Goal: Task Accomplishment & Management: Manage account settings

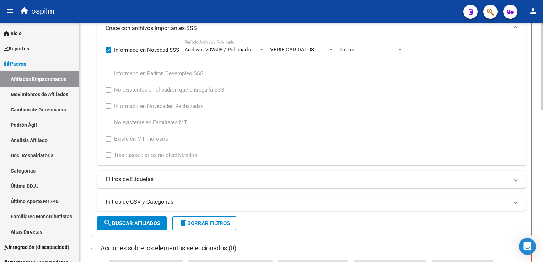
scroll to position [216, 0]
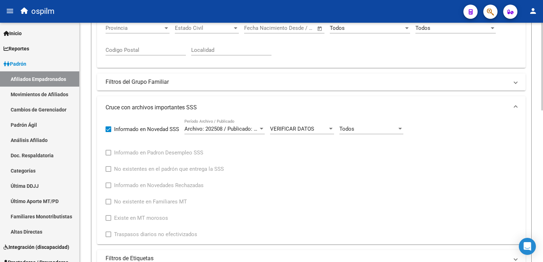
click at [542, 108] on div at bounding box center [542, 146] width 2 height 88
click at [379, 123] on div "Todos Movimiento" at bounding box center [371, 126] width 64 height 15
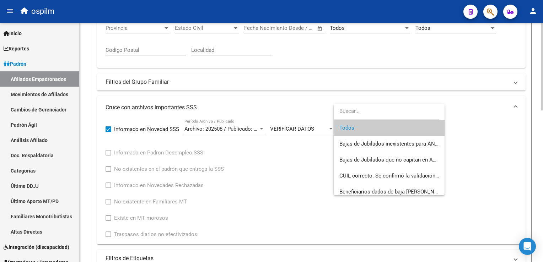
drag, startPoint x: 359, startPoint y: 129, endPoint x: 521, endPoint y: 102, distance: 164.2
click at [365, 128] on span "Todos" at bounding box center [389, 128] width 100 height 16
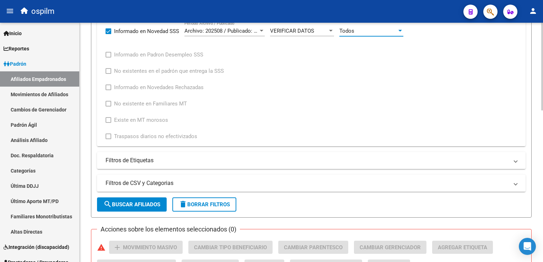
click at [543, 147] on html "menu ospilm person Firma Express Inicio Calendario SSS Instructivos Contacto OS…" at bounding box center [271, 131] width 543 height 262
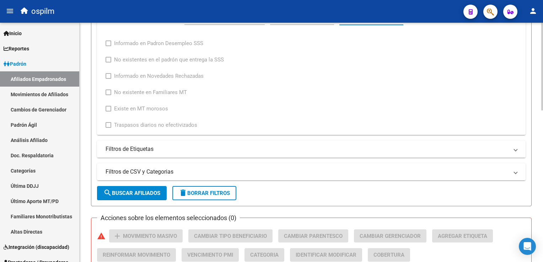
click at [120, 195] on span "search Buscar Afiliados" at bounding box center [131, 193] width 57 height 6
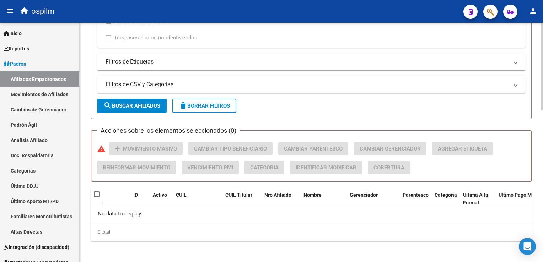
scroll to position [81, 0]
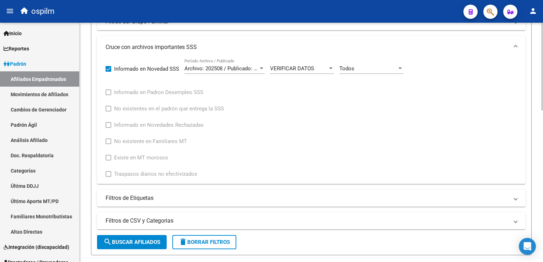
click at [543, 170] on html "menu ospilm person Firma Express Inicio Calendario SSS Instructivos Contacto OS…" at bounding box center [271, 131] width 543 height 262
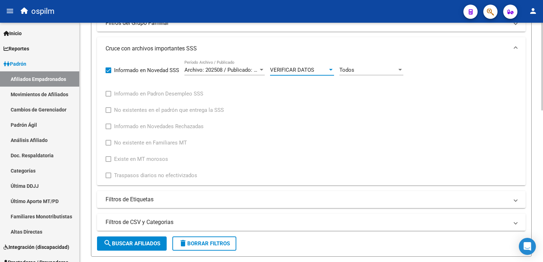
click at [294, 70] on span "VERIFICAR DATOS" at bounding box center [292, 70] width 44 height 6
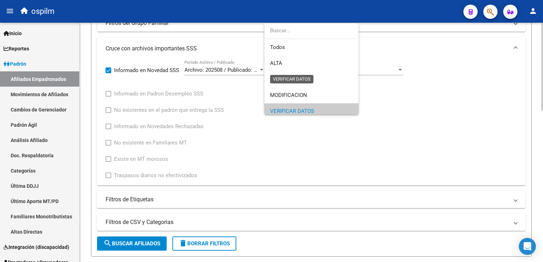
scroll to position [42, 0]
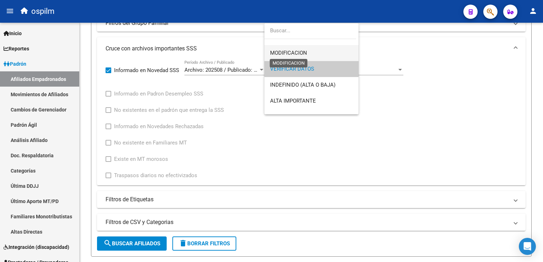
click at [294, 52] on span "MODIFICACION" at bounding box center [288, 53] width 37 height 6
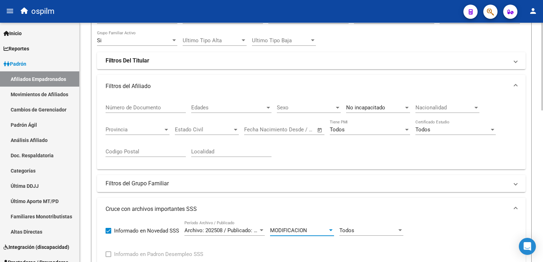
scroll to position [179, 0]
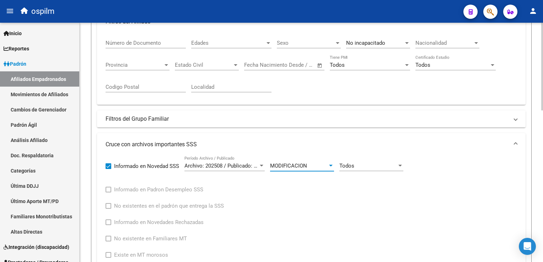
click at [543, 113] on html "menu ospilm person Firma Express Inicio Calendario SSS Instructivos Contacto OS…" at bounding box center [271, 131] width 543 height 262
click at [311, 165] on div "MODIFICACION" at bounding box center [299, 166] width 58 height 6
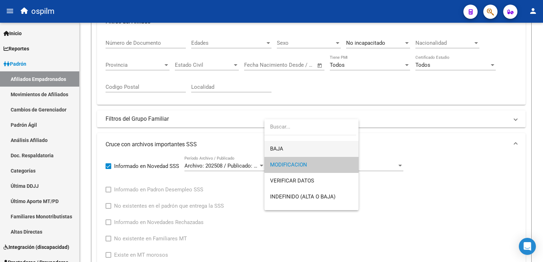
click at [290, 146] on span "BAJA" at bounding box center [311, 149] width 83 height 16
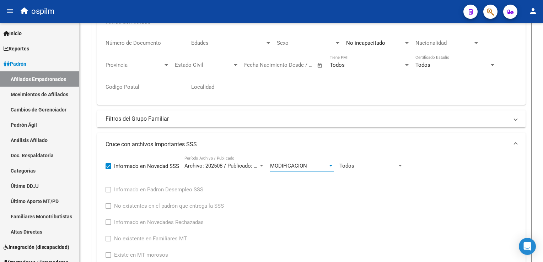
scroll to position [32, 0]
click at [309, 165] on div "BAJA" at bounding box center [299, 166] width 58 height 6
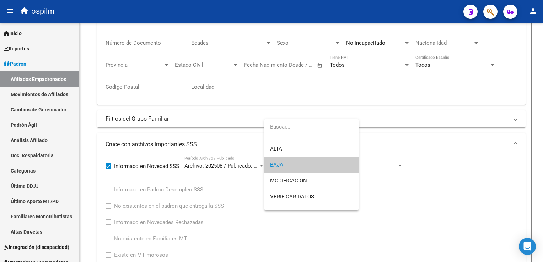
scroll to position [0, 0]
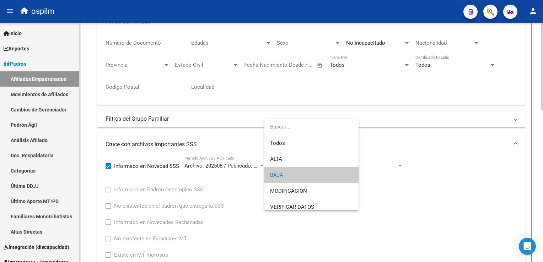
drag, startPoint x: 280, startPoint y: 178, endPoint x: 292, endPoint y: 171, distance: 13.7
click at [280, 178] on span "BAJA" at bounding box center [311, 175] width 83 height 16
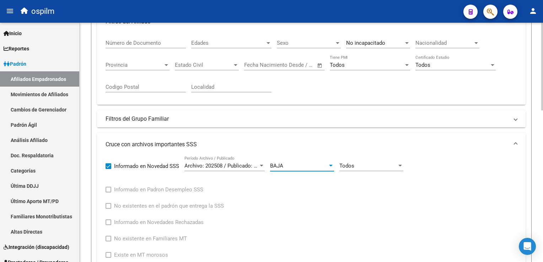
click at [363, 165] on div "Todos" at bounding box center [368, 166] width 58 height 6
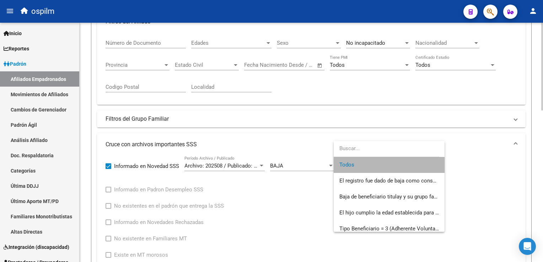
click at [363, 165] on span "Todos" at bounding box center [389, 165] width 100 height 16
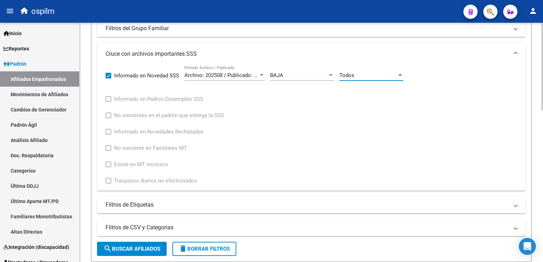
click at [543, 135] on html "menu ospilm person Firma Express Inicio Calendario SSS Instructivos Contacto OS…" at bounding box center [271, 131] width 543 height 262
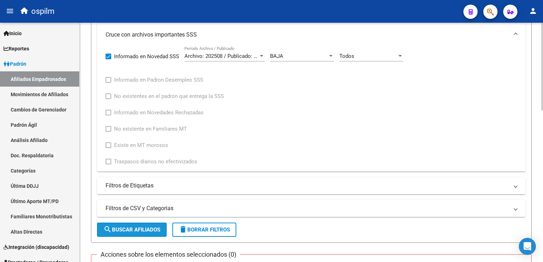
drag, startPoint x: 139, startPoint y: 231, endPoint x: 196, endPoint y: 189, distance: 71.2
click at [139, 230] on span "search Buscar Afiliados" at bounding box center [131, 230] width 57 height 6
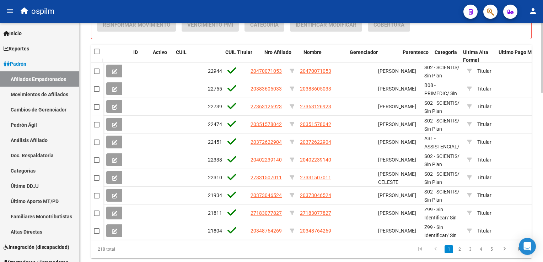
scroll to position [559, 0]
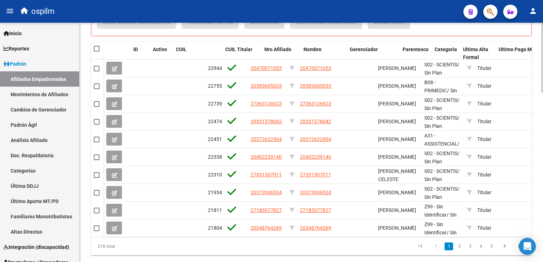
click at [543, 191] on html "menu ospilm person Firma Express Inicio Calendario SSS Instructivos Contacto OS…" at bounding box center [271, 131] width 543 height 262
drag, startPoint x: 541, startPoint y: 194, endPoint x: 543, endPoint y: 167, distance: 27.5
click at [543, 158] on html "menu ospilm person Firma Express Inicio Calendario SSS Instructivos Contacto OS…" at bounding box center [271, 131] width 543 height 262
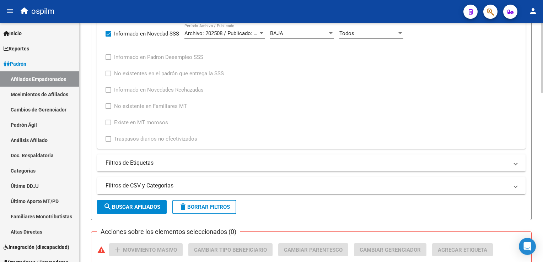
scroll to position [222, 0]
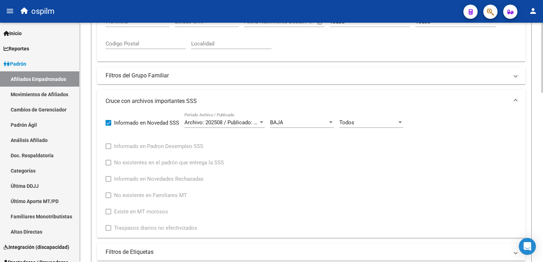
click at [543, 92] on html "menu ospilm person Firma Express Inicio Calendario SSS Instructivos Contacto OS…" at bounding box center [271, 131] width 543 height 262
click at [365, 118] on div "Todos Movimiento" at bounding box center [371, 120] width 64 height 15
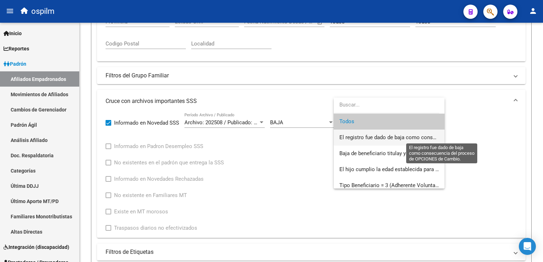
click at [371, 136] on span "El registro fue dado de baja como consecuencia del proceso de OPCIONES de Cambi…" at bounding box center [442, 137] width 207 height 6
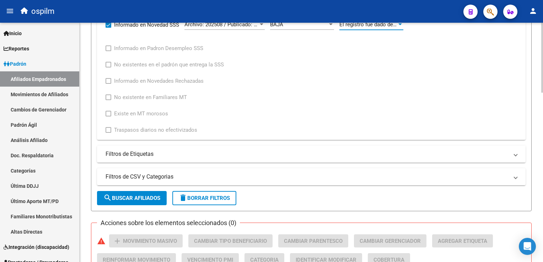
click at [543, 125] on html "menu ospilm person Firma Express Inicio Calendario SSS Instructivos Contacto OS…" at bounding box center [271, 131] width 543 height 262
click at [143, 194] on span "search Buscar Afiliados" at bounding box center [131, 197] width 57 height 6
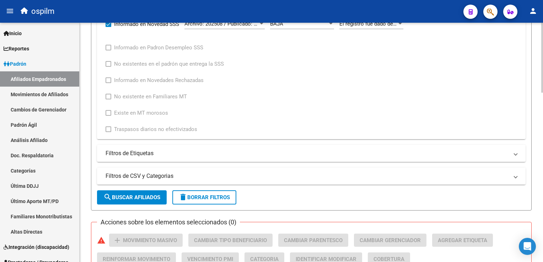
scroll to position [579, 0]
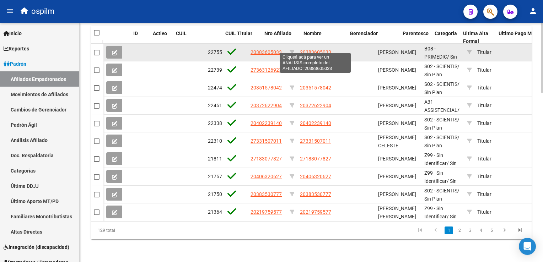
click at [309, 49] on span "20383605033" at bounding box center [315, 52] width 31 height 6
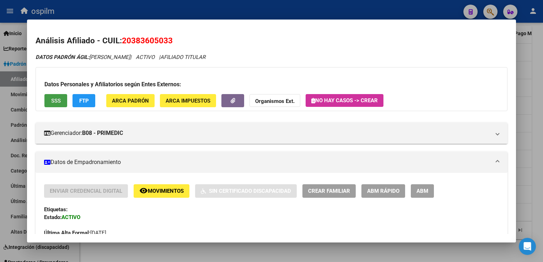
click at [58, 100] on span "SSS" at bounding box center [56, 101] width 10 height 6
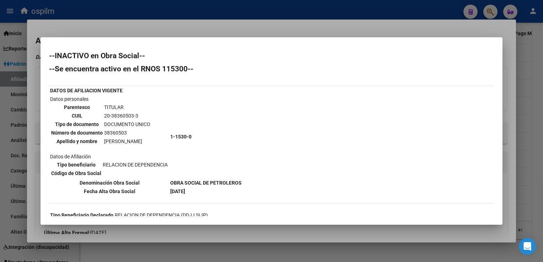
drag, startPoint x: 236, startPoint y: 22, endPoint x: 225, endPoint y: 54, distance: 34.2
click at [235, 22] on div at bounding box center [271, 131] width 543 height 262
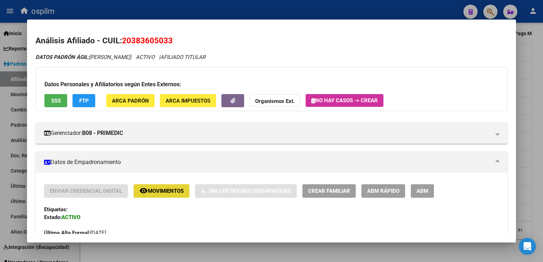
click at [150, 194] on button "remove_red_eye Movimientos" at bounding box center [162, 190] width 56 height 13
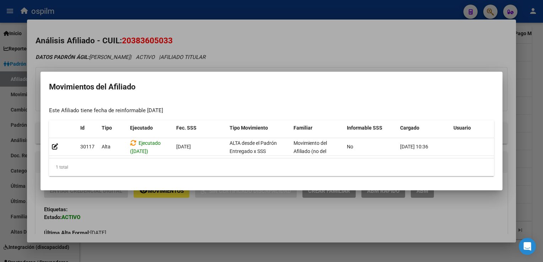
click at [263, 53] on div at bounding box center [271, 131] width 543 height 262
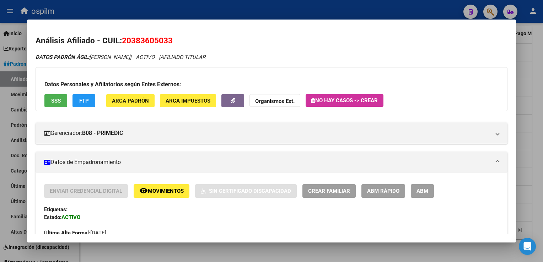
click at [157, 194] on span "Movimientos" at bounding box center [166, 191] width 36 height 6
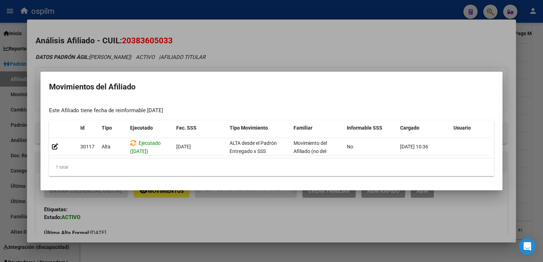
click at [264, 43] on div at bounding box center [271, 131] width 543 height 262
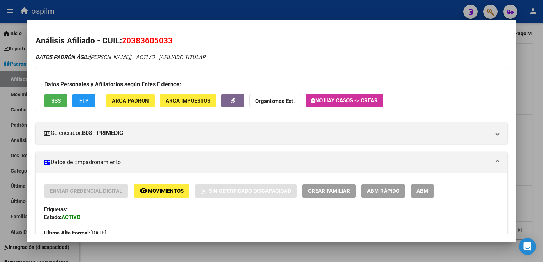
scroll to position [370, 0]
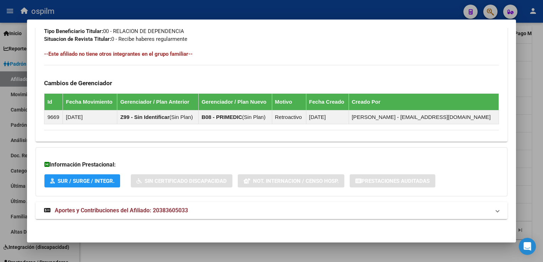
click at [83, 214] on strong "Aportes y Contribuciones del Afiliado: 20383605033" at bounding box center [116, 211] width 144 height 9
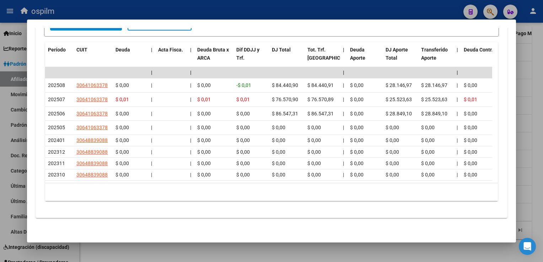
scroll to position [14, 0]
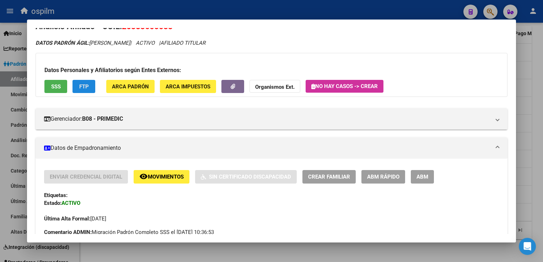
click at [85, 84] on span "FTP" at bounding box center [84, 87] width 10 height 6
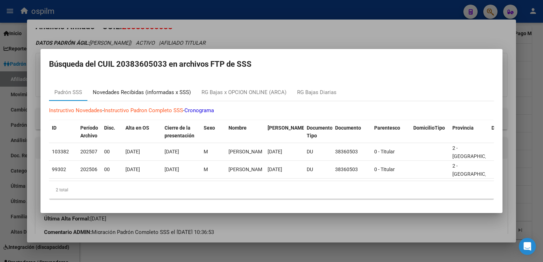
click at [116, 90] on div "Novedades Recibidas (informadas x SSS)" at bounding box center [142, 93] width 98 height 8
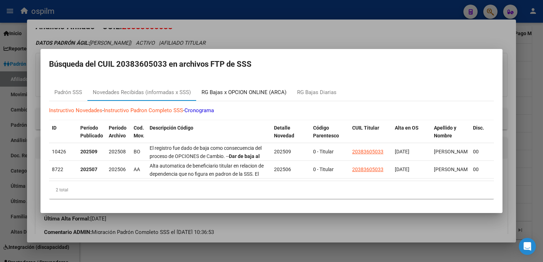
click at [219, 89] on div "RG Bajas x OPCION ONLINE (ARCA)" at bounding box center [244, 93] width 85 height 8
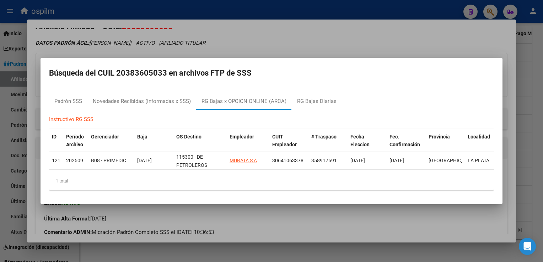
click at [296, 35] on div at bounding box center [271, 131] width 543 height 262
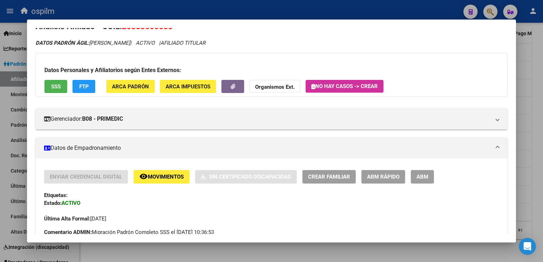
click at [531, 81] on div at bounding box center [271, 131] width 543 height 262
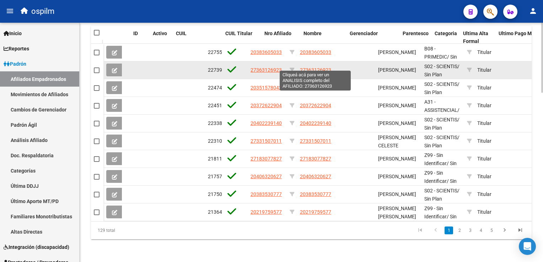
click at [311, 67] on span "27363126923" at bounding box center [315, 70] width 31 height 6
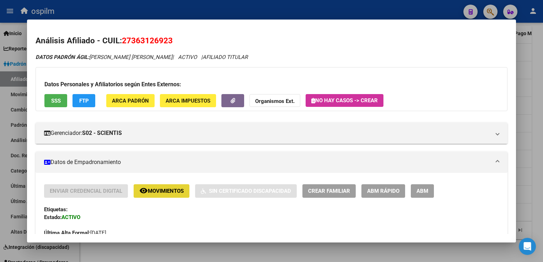
click at [151, 193] on span "Movimientos" at bounding box center [166, 191] width 36 height 6
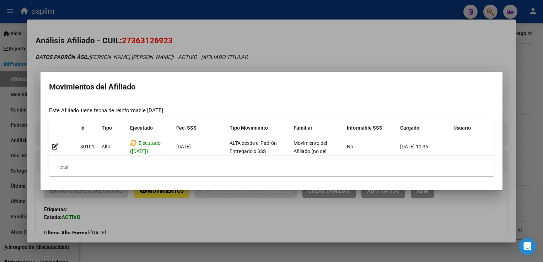
click at [237, 41] on div at bounding box center [271, 131] width 543 height 262
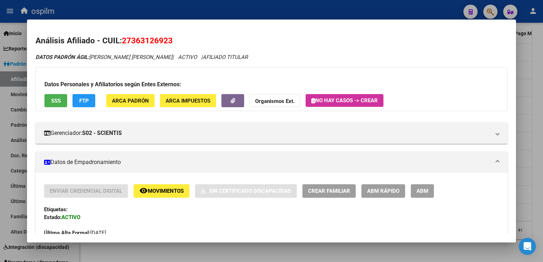
click at [57, 102] on span "SSS" at bounding box center [56, 101] width 10 height 6
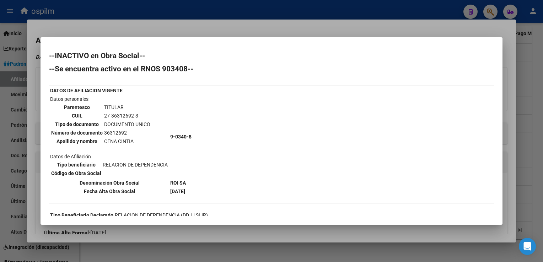
drag, startPoint x: 246, startPoint y: 23, endPoint x: 151, endPoint y: 113, distance: 130.7
click at [245, 23] on div at bounding box center [271, 131] width 543 height 262
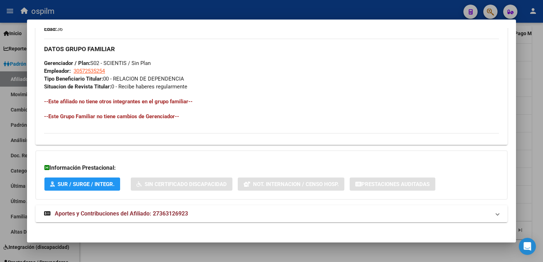
scroll to position [333, 0]
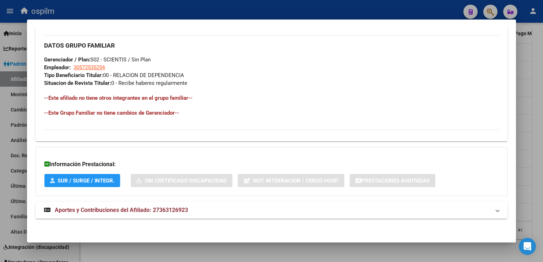
click at [134, 211] on span "Aportes y Contribuciones del Afiliado: 27363126923" at bounding box center [121, 210] width 133 height 7
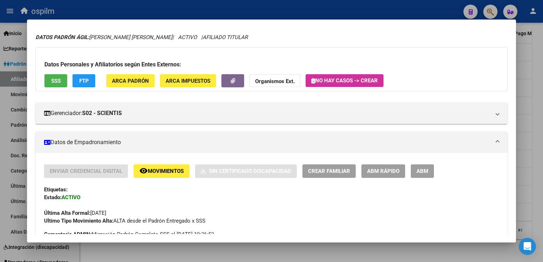
scroll to position [0, 0]
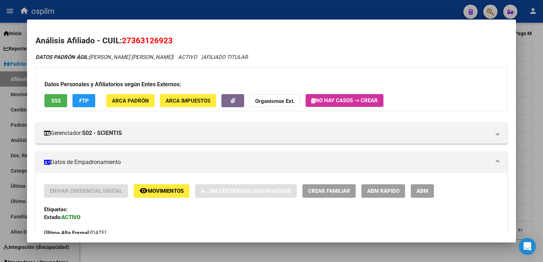
drag, startPoint x: 177, startPoint y: 39, endPoint x: 123, endPoint y: 42, distance: 54.1
click at [123, 42] on h2 "Análisis Afiliado - CUIL: 27363126923" at bounding box center [272, 41] width 472 height 12
copy span "27363126923"
click at [536, 73] on div at bounding box center [271, 131] width 543 height 262
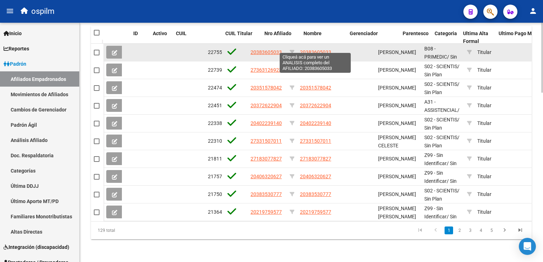
click at [314, 49] on span "20383605033" at bounding box center [315, 52] width 31 height 6
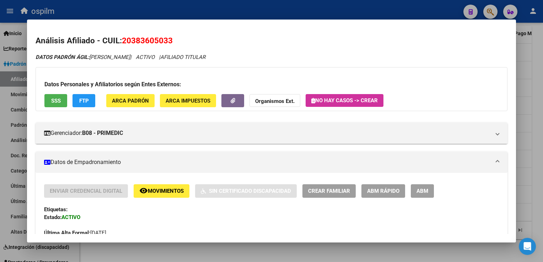
drag, startPoint x: 179, startPoint y: 39, endPoint x: 124, endPoint y: 44, distance: 55.6
click at [124, 44] on h2 "Análisis Afiliado - CUIL: 20383605033" at bounding box center [272, 41] width 472 height 12
copy span "20383605033"
click at [541, 90] on div at bounding box center [271, 131] width 543 height 262
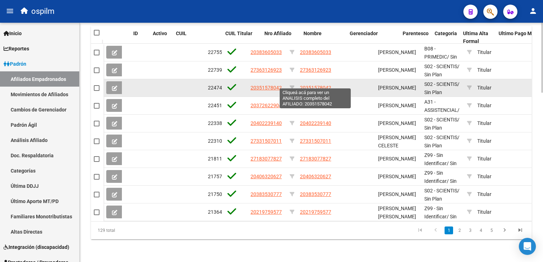
click at [314, 85] on span "20351578042" at bounding box center [315, 88] width 31 height 6
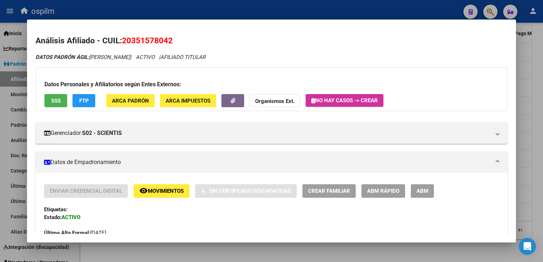
drag, startPoint x: 176, startPoint y: 39, endPoint x: 124, endPoint y: 41, distance: 51.9
click at [124, 41] on h2 "Análisis Afiliado - CUIL: 20351578042" at bounding box center [272, 41] width 472 height 12
click at [58, 104] on span "SSS" at bounding box center [56, 101] width 10 height 6
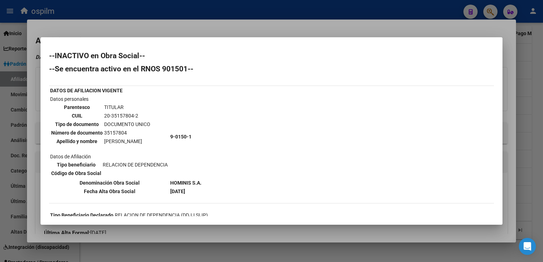
click at [226, 32] on div at bounding box center [271, 131] width 543 height 262
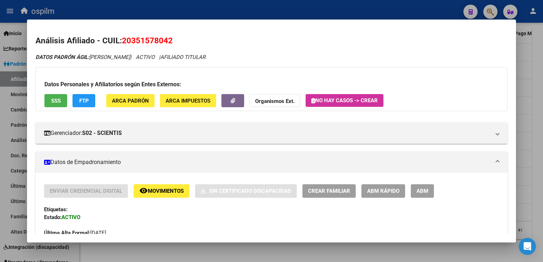
click at [536, 60] on div at bounding box center [271, 131] width 543 height 262
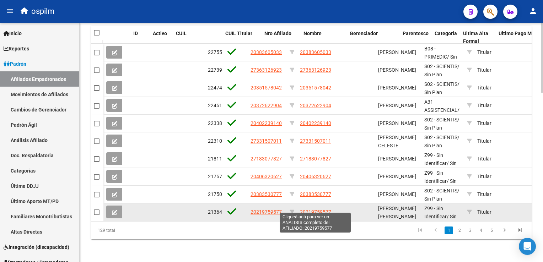
click at [304, 209] on span "20219759577" at bounding box center [315, 212] width 31 height 6
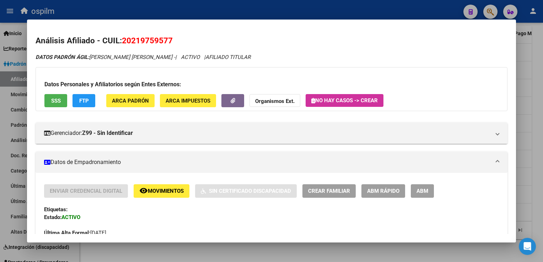
drag, startPoint x: 176, startPoint y: 39, endPoint x: 121, endPoint y: 43, distance: 55.2
click at [121, 43] on h2 "Análisis Afiliado - CUIL: 20219759577" at bounding box center [272, 41] width 472 height 12
copy h2 "20219759577"
click at [51, 100] on span "SSS" at bounding box center [56, 101] width 10 height 6
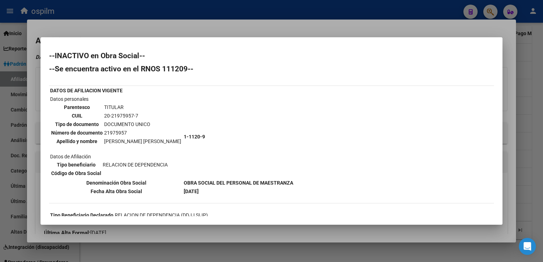
click at [275, 23] on div at bounding box center [271, 131] width 543 height 262
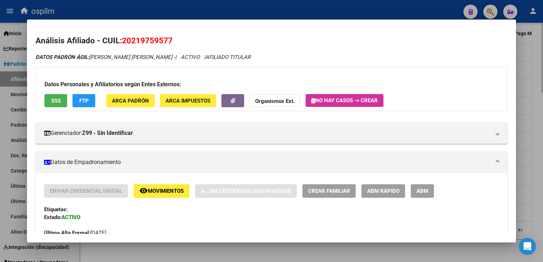
click at [532, 113] on div at bounding box center [271, 131] width 543 height 262
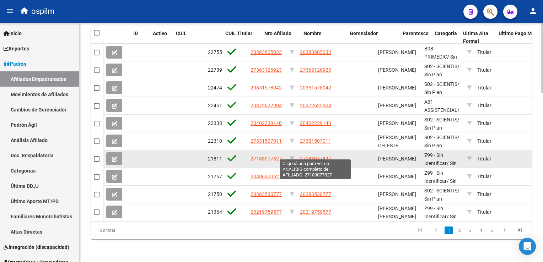
click at [324, 156] on span "27183077827" at bounding box center [315, 159] width 31 height 6
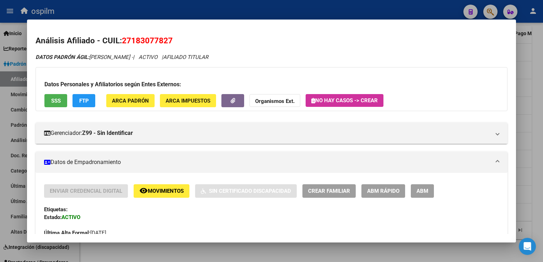
drag, startPoint x: 177, startPoint y: 40, endPoint x: 122, endPoint y: 44, distance: 55.6
click at [122, 44] on h2 "Análisis Afiliado - CUIL: 27183077827" at bounding box center [272, 41] width 472 height 12
copy span "27183077827"
click at [155, 196] on button "remove_red_eye Movimientos" at bounding box center [162, 190] width 56 height 13
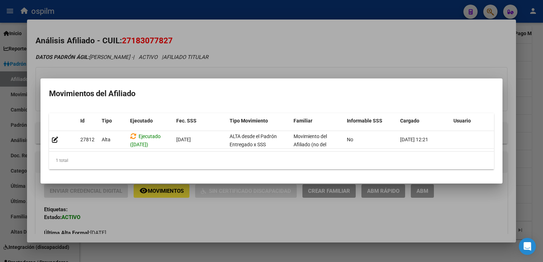
click at [324, 55] on div at bounding box center [271, 131] width 543 height 262
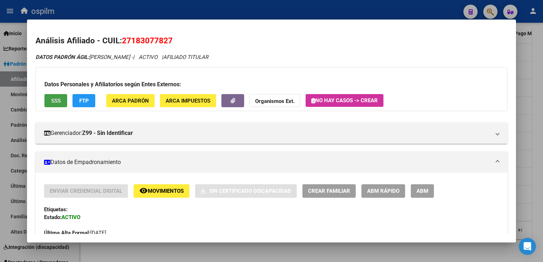
click at [50, 97] on button "SSS" at bounding box center [55, 100] width 23 height 13
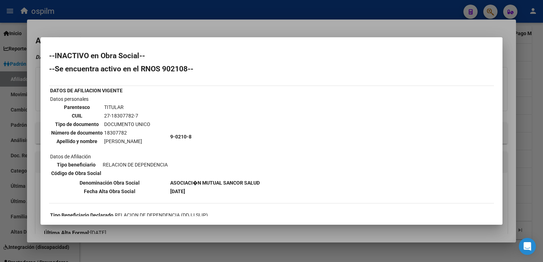
click at [238, 29] on div at bounding box center [271, 131] width 543 height 262
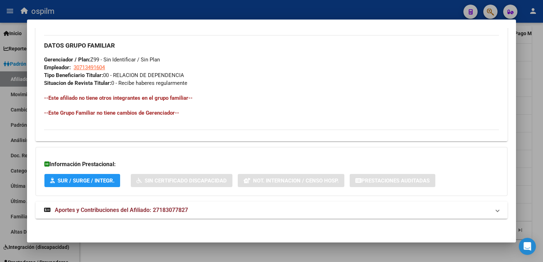
scroll to position [1, 0]
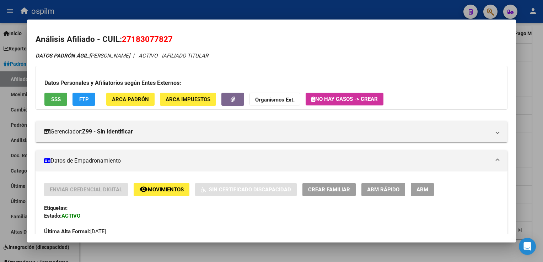
click at [537, 86] on div at bounding box center [271, 131] width 543 height 262
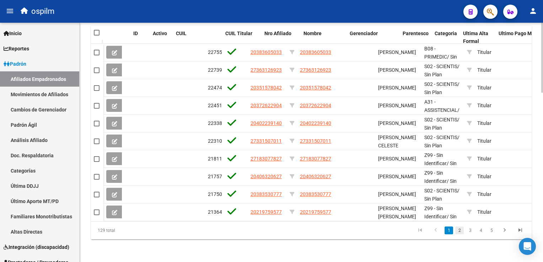
click at [462, 231] on link "2" at bounding box center [459, 231] width 9 height 8
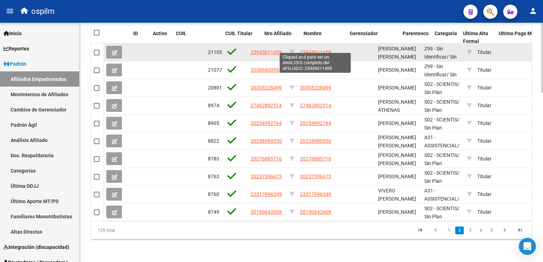
click at [320, 49] on span "23945011459" at bounding box center [315, 52] width 31 height 6
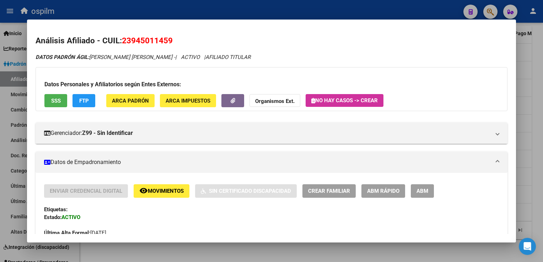
drag, startPoint x: 162, startPoint y: 44, endPoint x: 124, endPoint y: 46, distance: 37.7
click at [124, 46] on h2 "Análisis Afiliado - CUIL: 23945011459" at bounding box center [272, 41] width 472 height 12
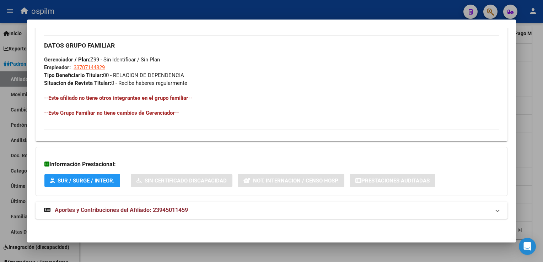
scroll to position [0, 0]
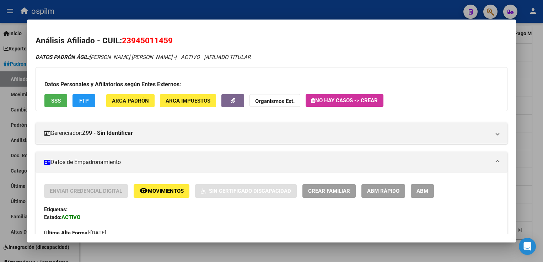
click at [537, 75] on div at bounding box center [271, 131] width 543 height 262
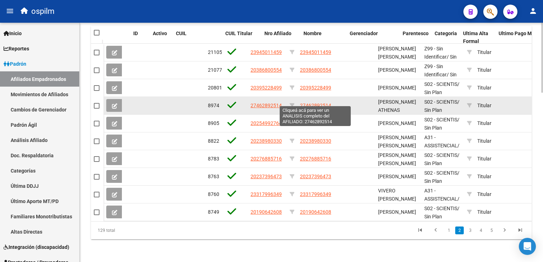
click at [309, 103] on span "27462892514" at bounding box center [315, 106] width 31 height 6
type textarea "27462892514"
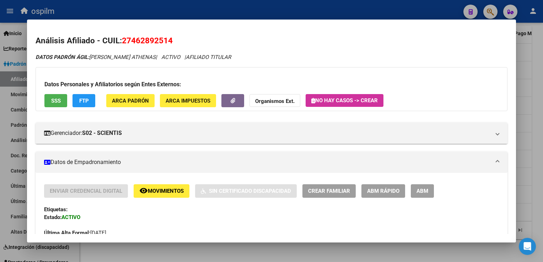
click at [56, 102] on span "SSS" at bounding box center [56, 101] width 10 height 6
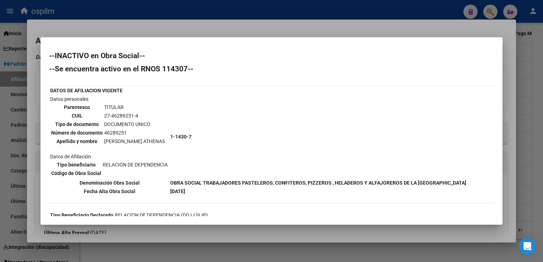
click at [225, 28] on div at bounding box center [271, 131] width 543 height 262
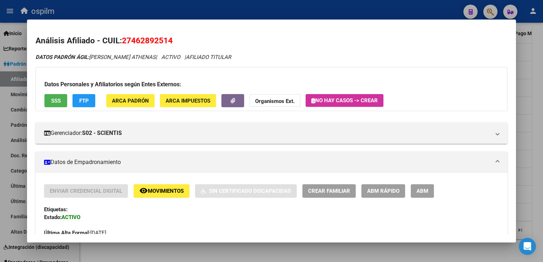
drag, startPoint x: 181, startPoint y: 43, endPoint x: 122, endPoint y: 41, distance: 58.3
click at [122, 41] on h2 "Análisis Afiliado - CUIL: 27462892514" at bounding box center [272, 41] width 472 height 12
copy span "27462892514"
click at [533, 95] on div at bounding box center [271, 131] width 543 height 262
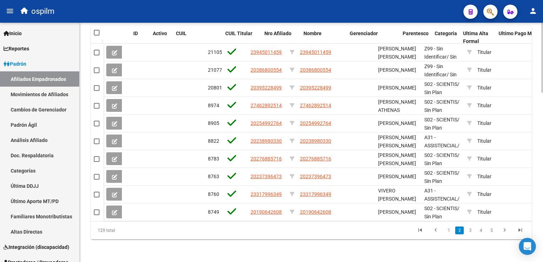
scroll to position [482, 0]
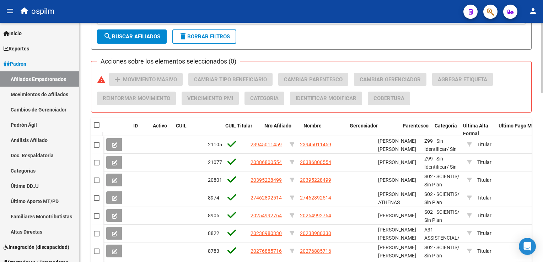
drag, startPoint x: 95, startPoint y: 125, endPoint x: 119, endPoint y: 128, distance: 24.3
click at [95, 125] on span at bounding box center [97, 125] width 6 height 6
click at [96, 128] on input "checkbox" at bounding box center [96, 128] width 0 height 0
checkbox input "true"
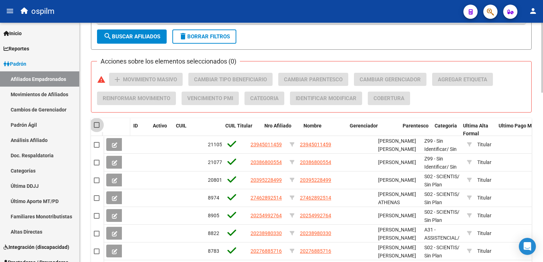
checkbox input "true"
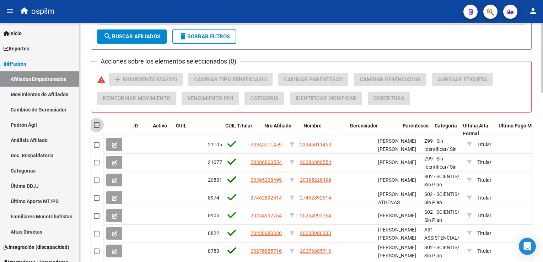
checkbox input "true"
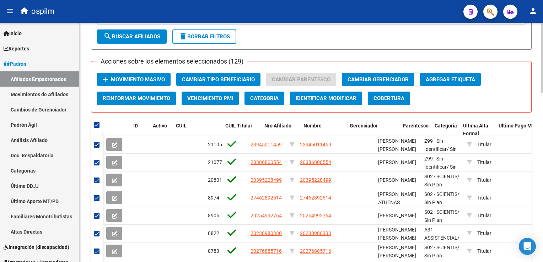
click at [138, 78] on span "Movimiento Masivo" at bounding box center [138, 79] width 54 height 6
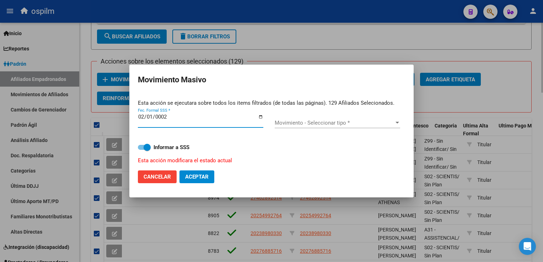
type input "0025-02-01"
type input "2025-02-01"
click at [149, 118] on input "2025-02-01" at bounding box center [200, 119] width 125 height 11
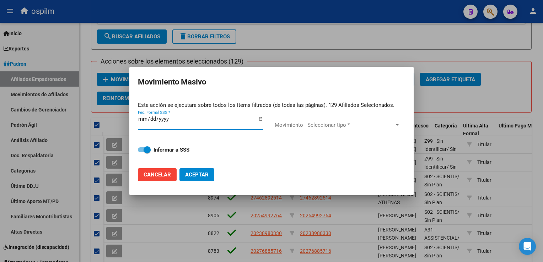
type input "2025-09-01"
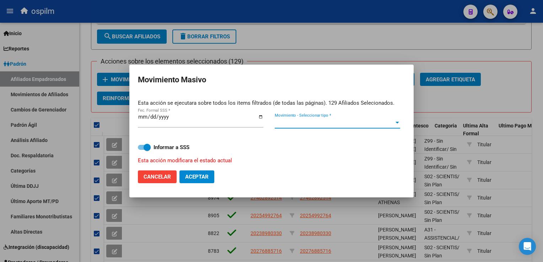
click at [322, 120] on span "Movimiento - Seleccionar tipo *" at bounding box center [334, 123] width 119 height 6
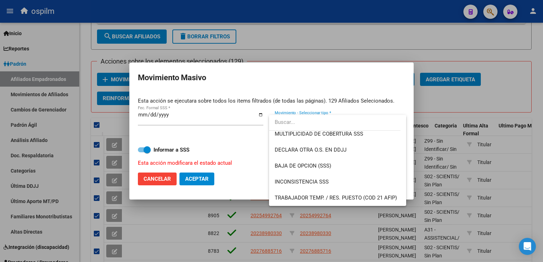
scroll to position [281, 0]
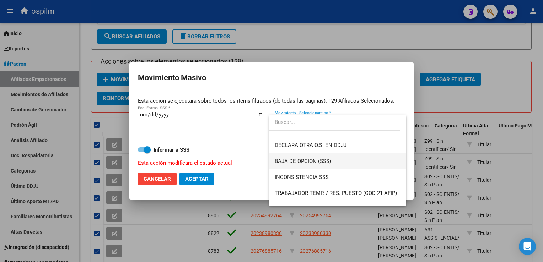
click at [289, 165] on span "BAJA DE OPCION (SSS)" at bounding box center [337, 162] width 125 height 16
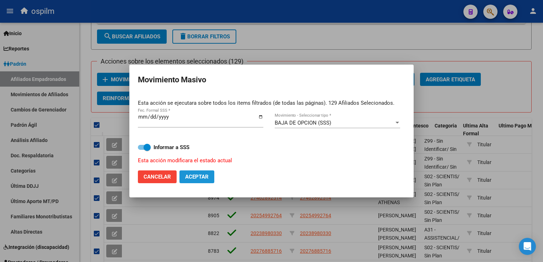
click at [200, 178] on span "Aceptar" at bounding box center [196, 177] width 23 height 6
checkbox input "false"
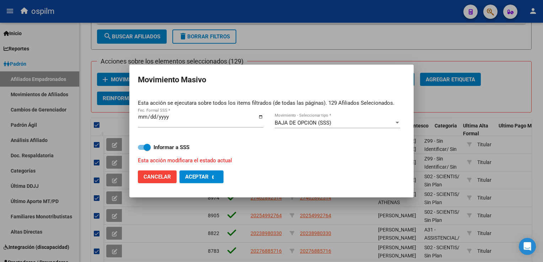
checkbox input "false"
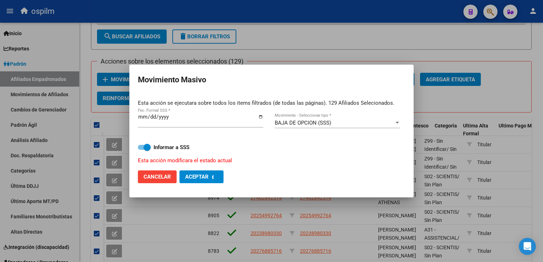
checkbox input "false"
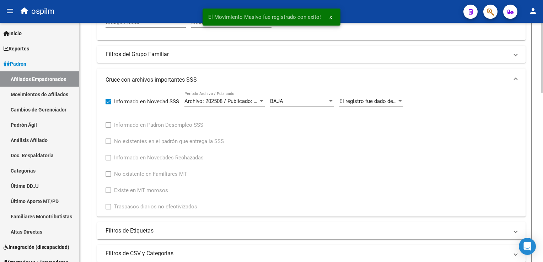
scroll to position [215, 0]
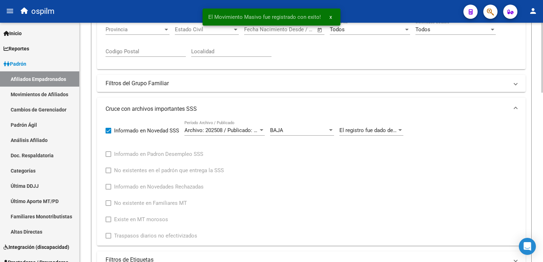
click at [542, 91] on div at bounding box center [542, 121] width 2 height 70
click at [374, 130] on span "El registro fue dado de baja como consecuencia del proceso de OPCIONES de Cambi…" at bounding box center [442, 130] width 207 height 6
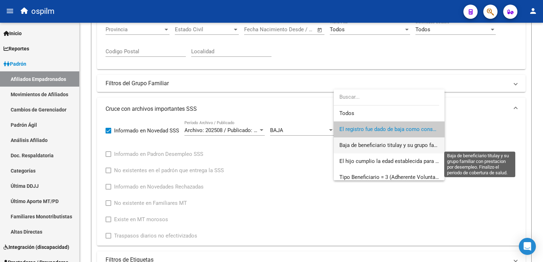
click at [363, 147] on span "Baja de beneficiario titulay y su grupo familiar con prestacion por desempleo. …" at bounding box center [480, 145] width 283 height 6
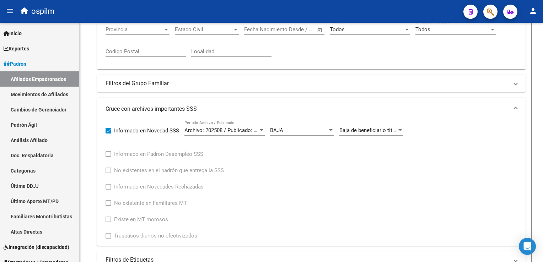
drag, startPoint x: 540, startPoint y: 95, endPoint x: 544, endPoint y: 126, distance: 31.6
click at [543, 126] on html "menu ospilm person Firma Express Inicio Calendario SSS Instructivos Contacto OS…" at bounding box center [271, 131] width 543 height 262
click at [429, 132] on div "Informado en Novedad SSS Archivo: 202508 / Publicado: 202509 Período Archivo / …" at bounding box center [312, 180] width 412 height 120
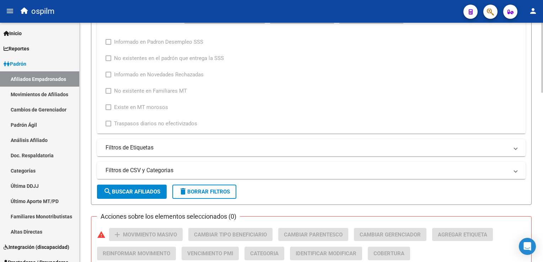
scroll to position [339, 0]
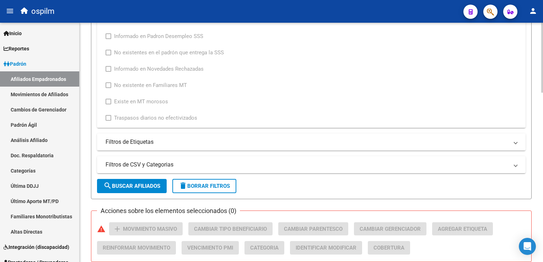
click at [542, 129] on div at bounding box center [542, 156] width 2 height 70
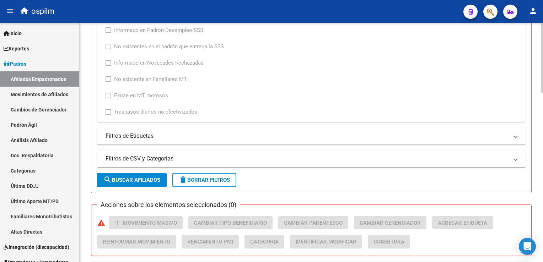
click at [117, 183] on button "search Buscar Afiliados" at bounding box center [132, 180] width 70 height 14
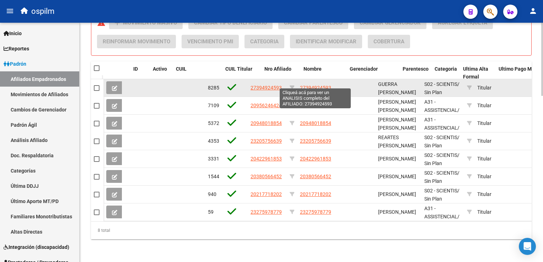
click at [309, 85] on span "27394924593" at bounding box center [315, 88] width 31 height 6
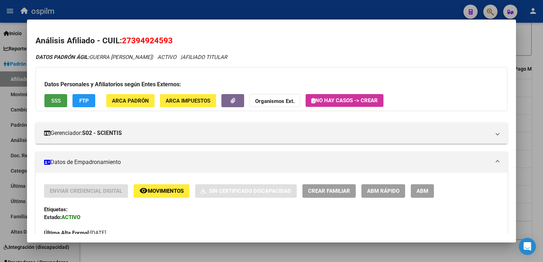
click at [60, 100] on span "SSS" at bounding box center [56, 101] width 10 height 6
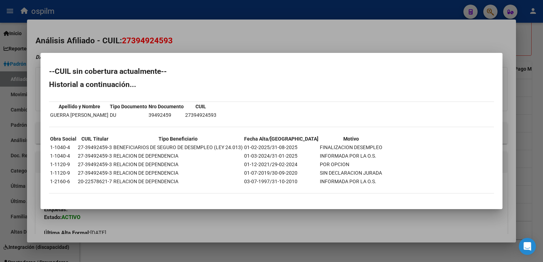
drag, startPoint x: 195, startPoint y: 43, endPoint x: 121, endPoint y: 78, distance: 81.6
click at [195, 43] on div at bounding box center [271, 131] width 543 height 262
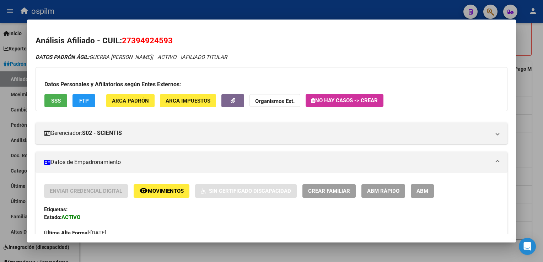
click at [77, 98] on button "FTP" at bounding box center [84, 100] width 23 height 13
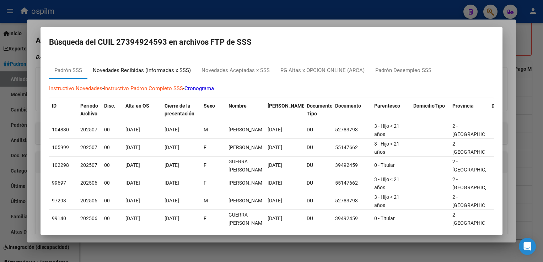
click at [139, 66] on div "Novedades Recibidas (informadas x SSS)" at bounding box center [141, 70] width 109 height 17
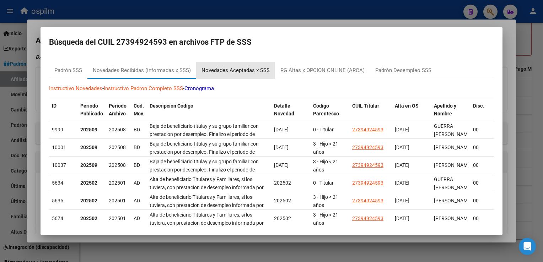
click at [246, 69] on div "Novedades Aceptadas x SSS" at bounding box center [236, 70] width 68 height 8
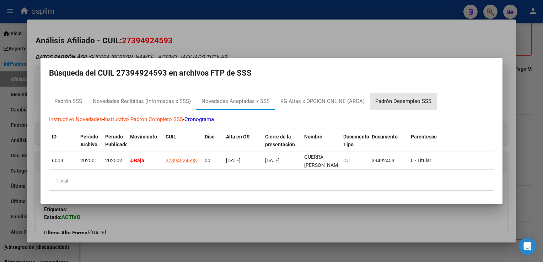
click at [386, 100] on div "Padrón Desempleo SSS" at bounding box center [403, 101] width 56 height 8
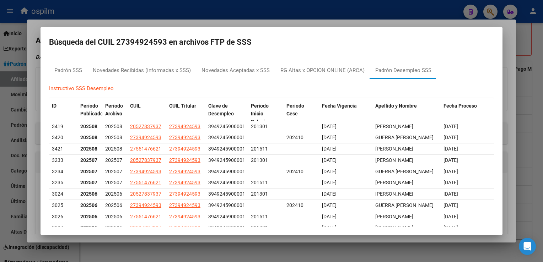
click at [240, 21] on div at bounding box center [271, 131] width 543 height 262
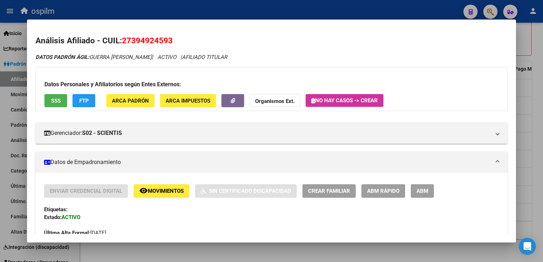
click at [155, 188] on span "Movimientos" at bounding box center [166, 191] width 36 height 6
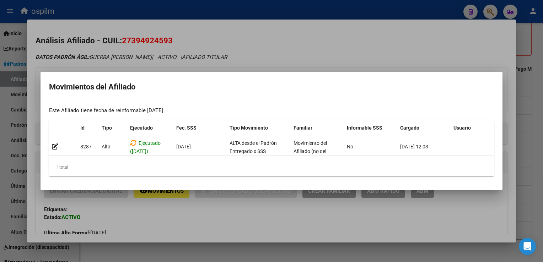
drag, startPoint x: 327, startPoint y: 45, endPoint x: 488, endPoint y: 81, distance: 165.3
click at [327, 45] on div at bounding box center [271, 131] width 543 height 262
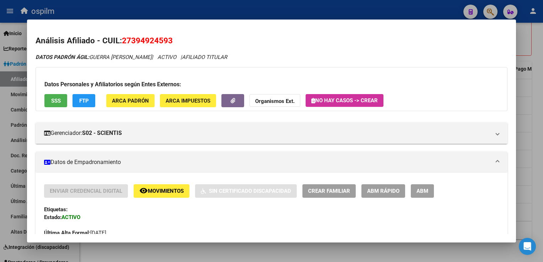
scroll to position [427, 0]
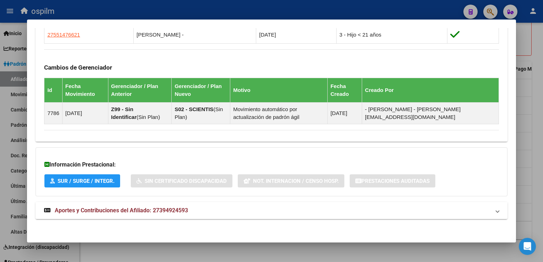
click at [108, 211] on span "Aportes y Contribuciones del Afiliado: 27394924593" at bounding box center [121, 210] width 133 height 7
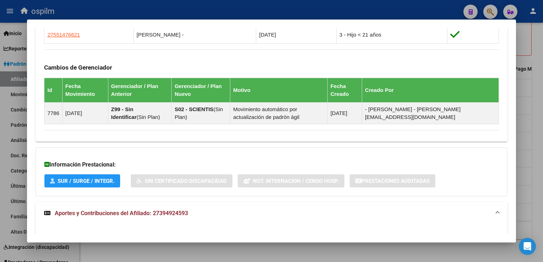
scroll to position [605, 0]
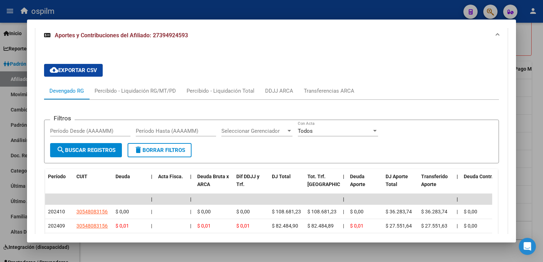
click at [540, 97] on div at bounding box center [271, 131] width 543 height 262
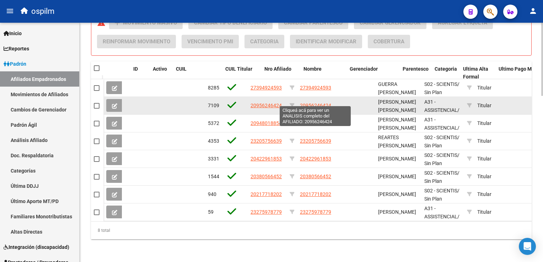
click at [317, 103] on span "20956246424" at bounding box center [315, 106] width 31 height 6
type textarea "20956246424"
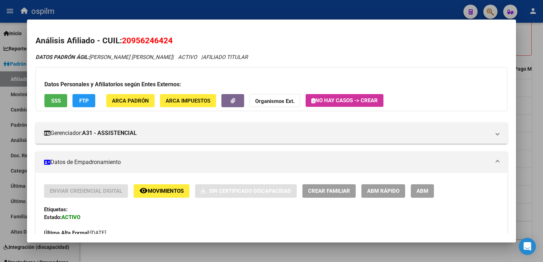
click at [82, 103] on span "FTP" at bounding box center [84, 101] width 10 height 6
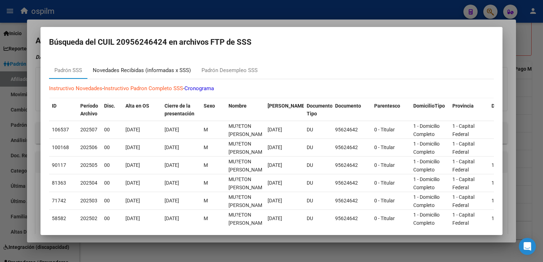
click at [126, 71] on div "Novedades Recibidas (informadas x SSS)" at bounding box center [142, 70] width 98 height 8
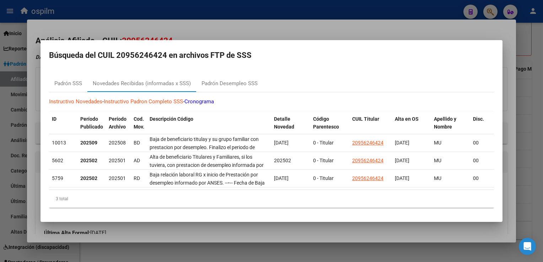
click at [181, 30] on div at bounding box center [271, 131] width 543 height 262
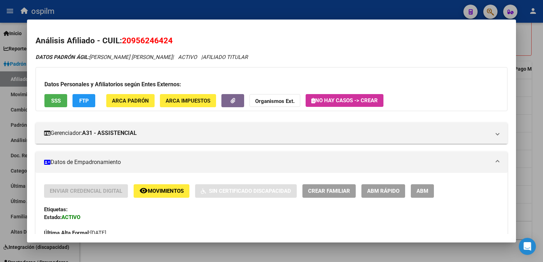
drag, startPoint x: 176, startPoint y: 41, endPoint x: 121, endPoint y: 42, distance: 54.4
click at [121, 42] on h2 "Análisis Afiliado - CUIL: 20956246424" at bounding box center [272, 41] width 472 height 12
copy h2 "20956246424"
click at [535, 92] on div at bounding box center [271, 131] width 543 height 262
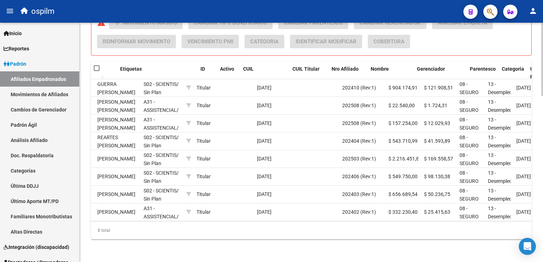
scroll to position [0, 0]
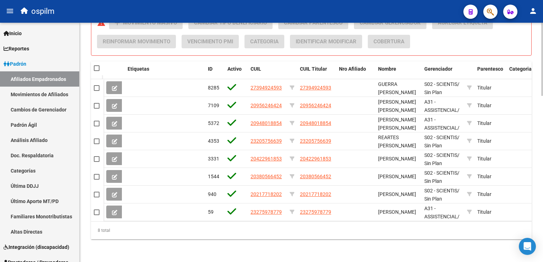
click at [98, 65] on span at bounding box center [97, 68] width 6 height 6
click at [97, 71] on input "checkbox" at bounding box center [96, 71] width 0 height 0
checkbox input "true"
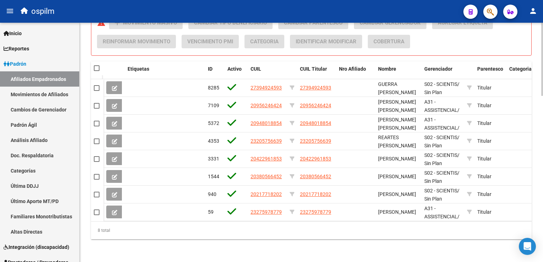
checkbox input "true"
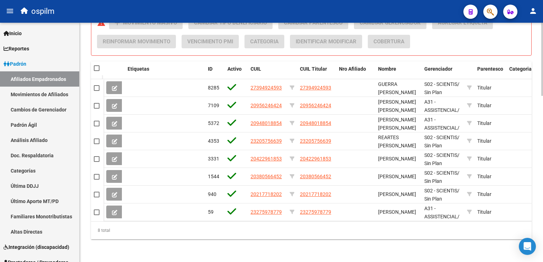
checkbox input "true"
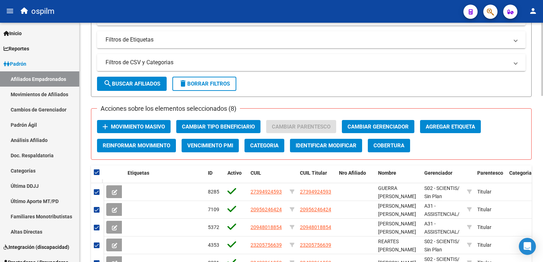
click at [129, 127] on span "Movimiento Masivo" at bounding box center [138, 127] width 54 height 6
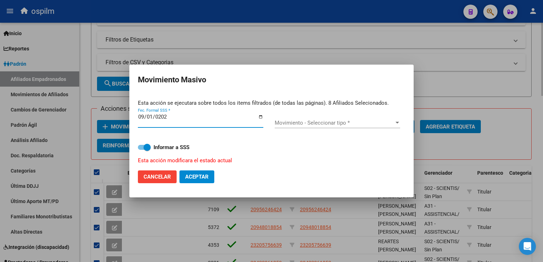
type input "2025-09-01"
click at [296, 125] on span "Movimiento - Seleccionar tipo *" at bounding box center [334, 123] width 119 height 6
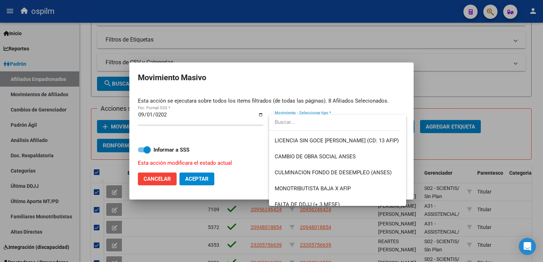
scroll to position [147, 0]
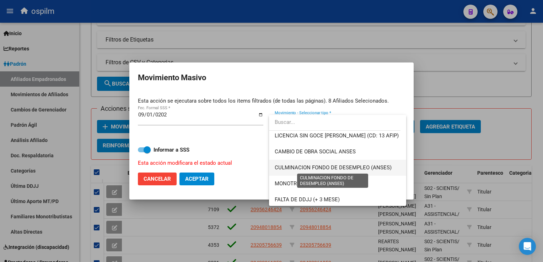
click at [330, 171] on span "CULMINACION FONDO DE DESEMPLEO (ANSES)" at bounding box center [333, 168] width 117 height 6
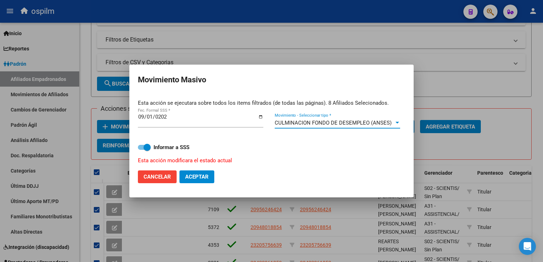
click at [198, 177] on span "Aceptar" at bounding box center [196, 177] width 23 height 6
checkbox input "false"
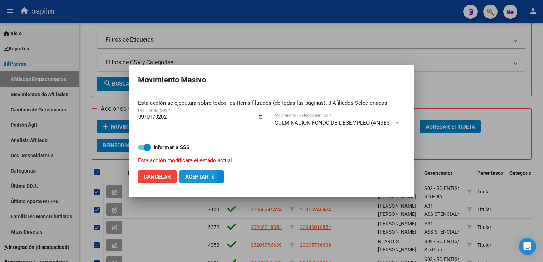
checkbox input "false"
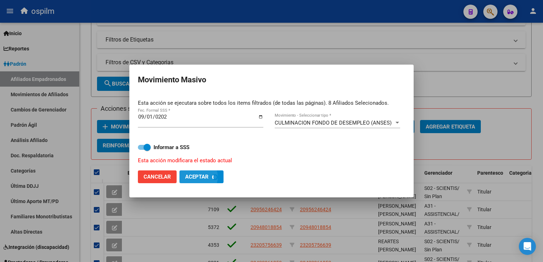
checkbox input "false"
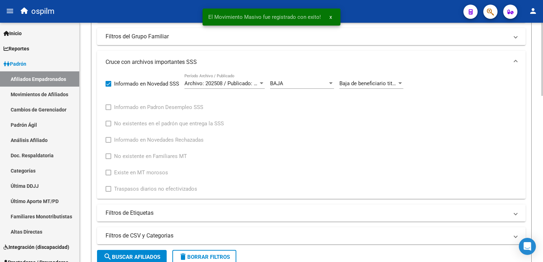
scroll to position [219, 0]
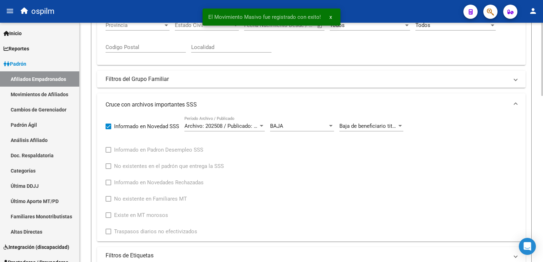
click at [543, 95] on html "menu ospilm person Firma Express Inicio Calendario SSS Instructivos Contacto OS…" at bounding box center [271, 131] width 543 height 262
click at [374, 126] on span "Baja de beneficiario titulay y su grupo familiar con prestacion por desempleo. …" at bounding box center [480, 126] width 283 height 6
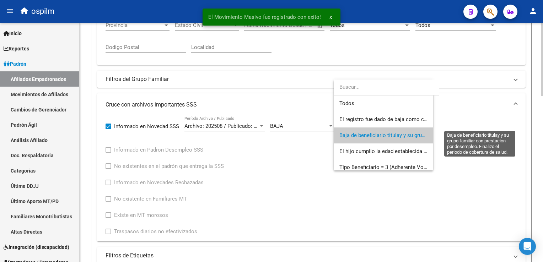
scroll to position [10, 0]
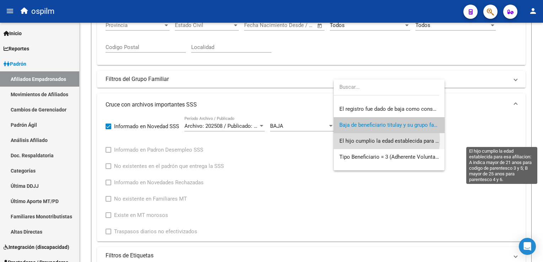
click at [380, 140] on span "El hijo cumplio la edad establecida para esa afiliacion: A indica mayor de 21 a…" at bounding box center [526, 141] width 374 height 6
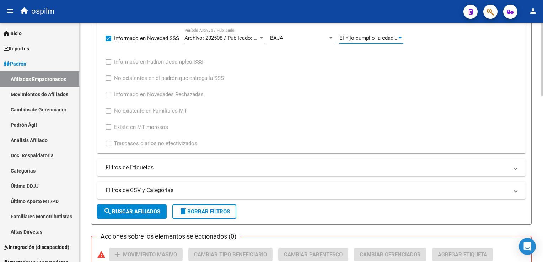
scroll to position [312, 0]
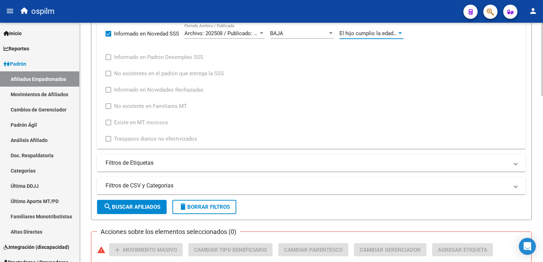
click at [543, 120] on html "menu ospilm person Firma Express Inicio Calendario SSS Instructivos Contacto OS…" at bounding box center [271, 131] width 543 height 262
click at [119, 204] on span "search Buscar Afiliados" at bounding box center [131, 207] width 57 height 6
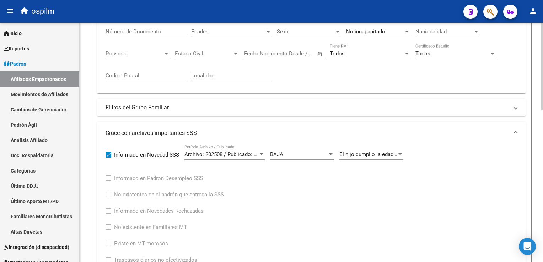
scroll to position [233, 0]
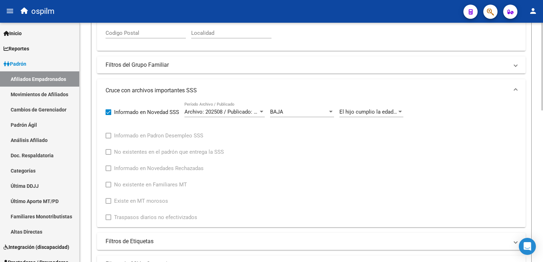
click at [543, 147] on html "menu ospilm person Firma Express Inicio Calendario SSS Instructivos Contacto OS…" at bounding box center [271, 131] width 543 height 262
click at [347, 110] on span "El hijo cumplio la edad establecida para esa afiliacion: A indica mayor de 21 a…" at bounding box center [526, 112] width 374 height 6
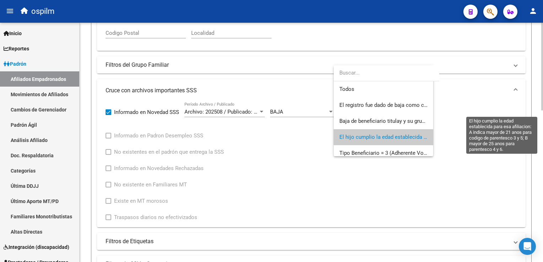
scroll to position [26, 0]
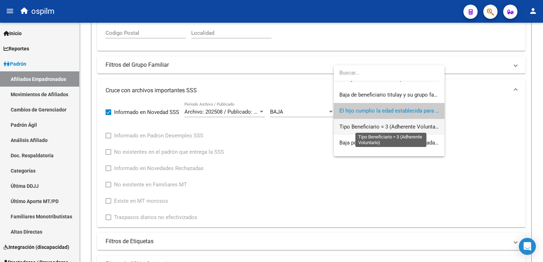
click at [350, 125] on span "Tipo Beneficiario = 3 (Adherente Voluntario)" at bounding box center [391, 127] width 104 height 6
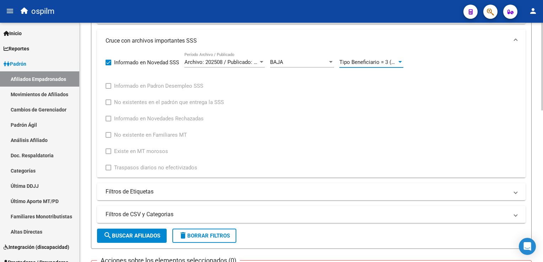
scroll to position [299, 0]
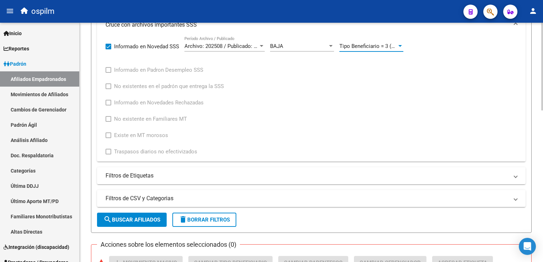
click at [543, 135] on html "menu ospilm person Firma Express Inicio Calendario SSS Instructivos Contacto OS…" at bounding box center [271, 131] width 543 height 262
click at [145, 221] on span "search Buscar Afiliados" at bounding box center [131, 220] width 57 height 6
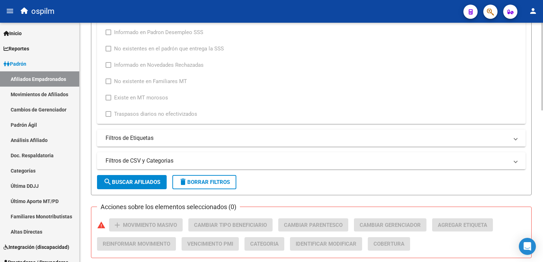
scroll to position [306, 0]
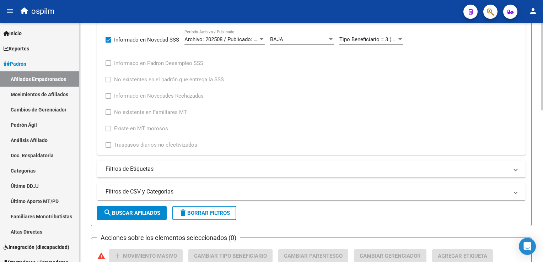
click at [541, 139] on div "PADRON -> Afiliados Empadronados (alt+a) add Crear Afiliado file_download Expor…" at bounding box center [312, 44] width 465 height 654
click at [384, 38] on span "Tipo Beneficiario = 3 (Adherente Voluntario)" at bounding box center [391, 39] width 104 height 6
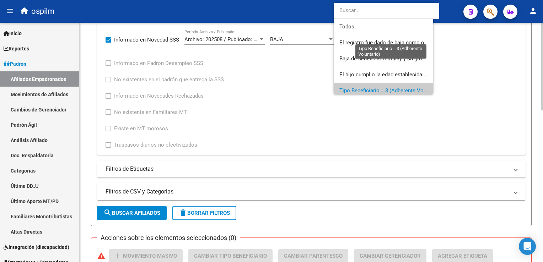
scroll to position [52, 0]
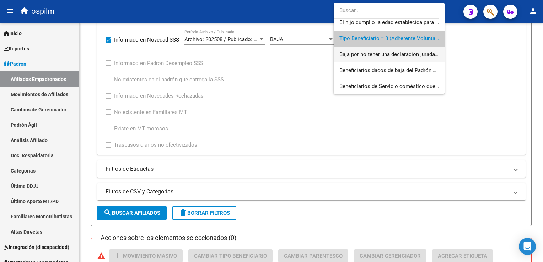
click at [384, 58] on span "Baja por no tener una declaracion jurada de empleador en los ultimos 6 meses. P…" at bounding box center [389, 55] width 100 height 16
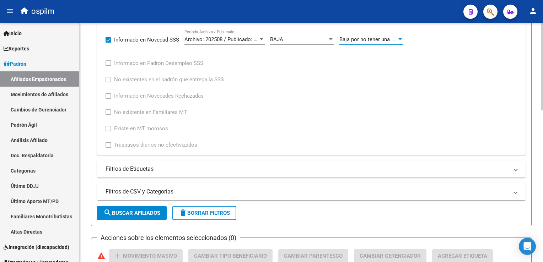
drag, startPoint x: 142, startPoint y: 216, endPoint x: 145, endPoint y: 213, distance: 4.0
click at [145, 214] on button "search Buscar Afiliados" at bounding box center [132, 213] width 70 height 14
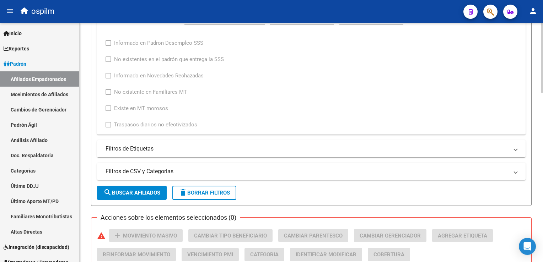
scroll to position [262, 0]
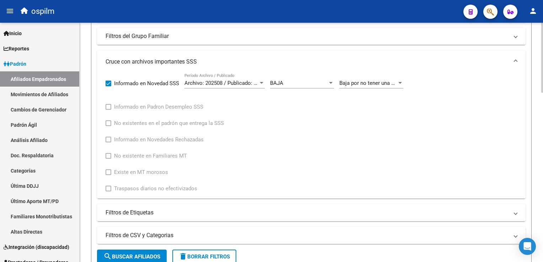
click at [542, 111] on div at bounding box center [542, 135] width 2 height 70
click at [388, 80] on span "Baja por no tener una declaracion jurada de empleador en los ultimos 6 meses. P…" at bounding box center [473, 83] width 268 height 6
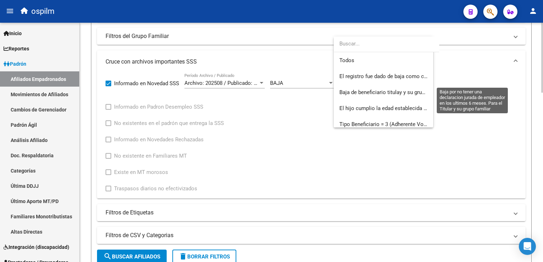
scroll to position [58, 0]
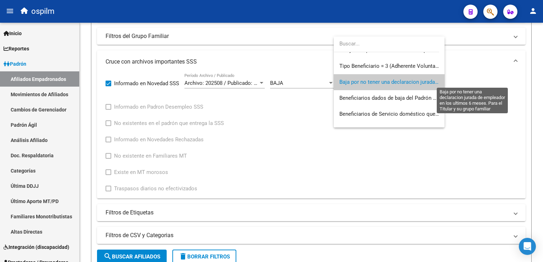
click at [388, 81] on span "Baja por no tener una declaracion jurada de empleador en los ultimos 6 meses. P…" at bounding box center [473, 82] width 268 height 6
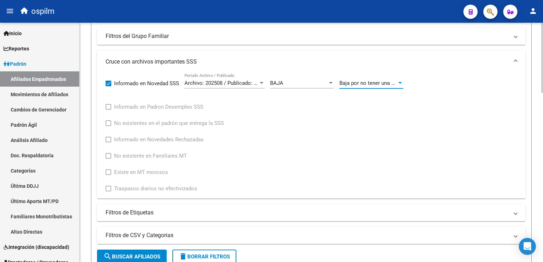
drag, startPoint x: 135, startPoint y: 254, endPoint x: 140, endPoint y: 247, distance: 9.5
click at [136, 252] on button "search Buscar Afiliados" at bounding box center [132, 257] width 70 height 14
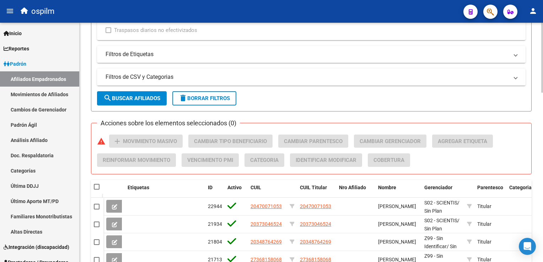
click at [543, 151] on html "menu ospilm person Firma Express Inicio Calendario SSS Instructivos Contacto OS…" at bounding box center [271, 131] width 543 height 262
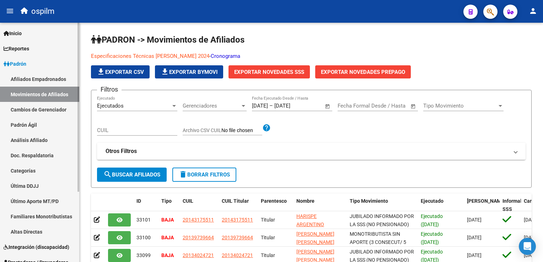
drag, startPoint x: 22, startPoint y: 79, endPoint x: 19, endPoint y: 98, distance: 19.5
click at [22, 79] on link "Afiliados Empadronados" at bounding box center [39, 78] width 79 height 15
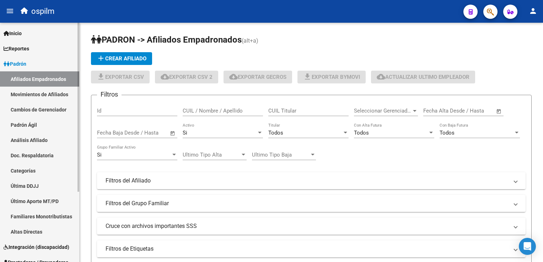
click at [21, 93] on link "Movimientos de Afiliados" at bounding box center [39, 94] width 79 height 15
